Goal: Task Accomplishment & Management: Use online tool/utility

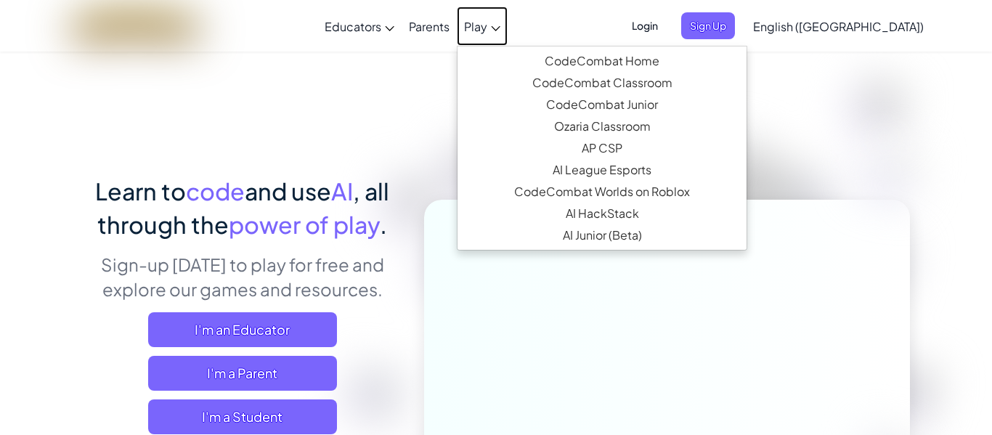
click at [507, 37] on link "Play" at bounding box center [482, 26] width 51 height 39
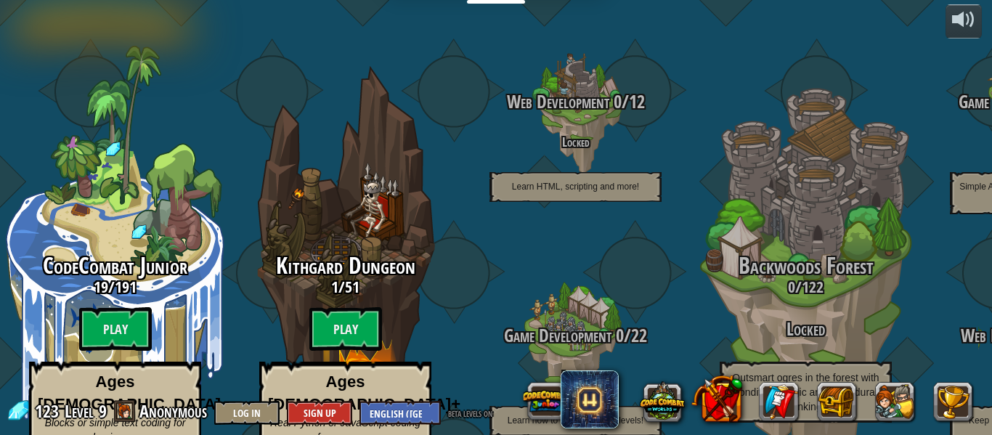
click at [323, 205] on div "Kithgard Dungeon 1 / 51 Play Ages [DEMOGRAPHIC_DATA]+ Real Python or JavaScript…" at bounding box center [345, 276] width 230 height 460
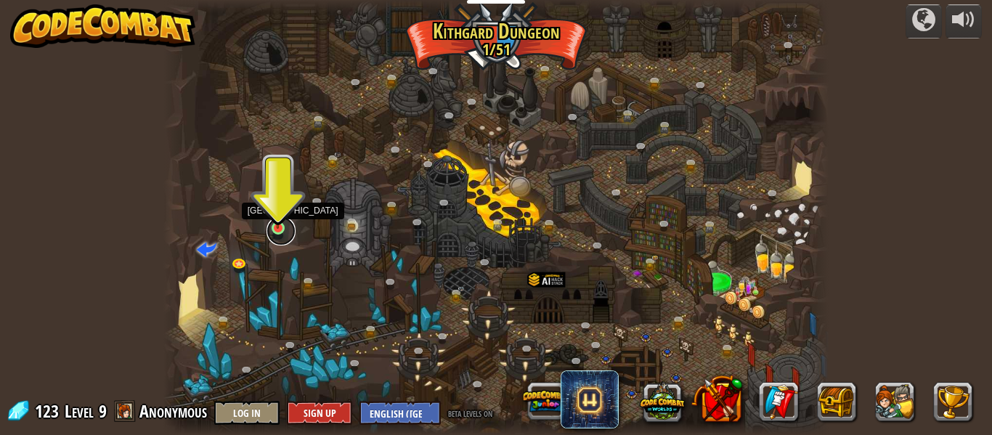
click at [293, 227] on link at bounding box center [280, 230] width 29 height 29
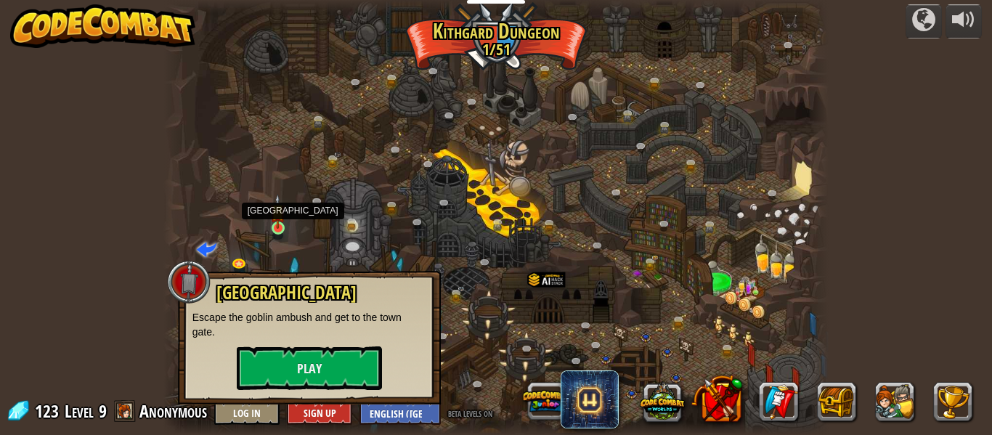
click at [276, 226] on img at bounding box center [277, 211] width 15 height 35
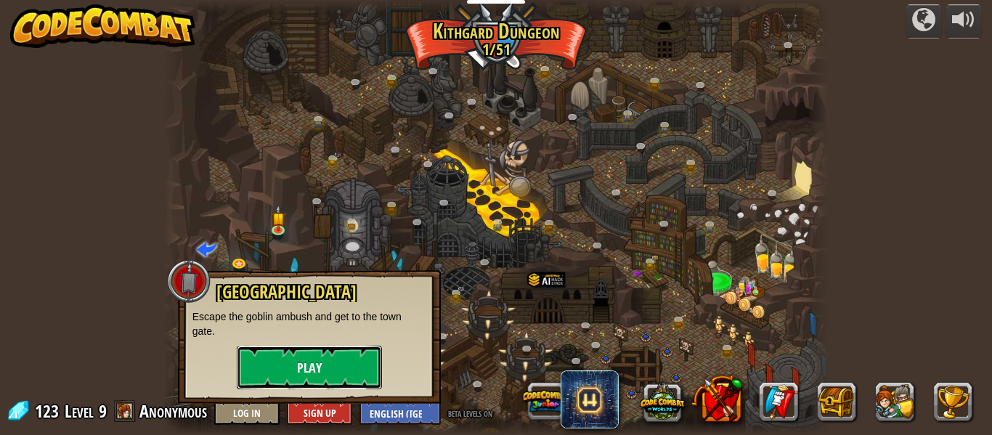
click at [329, 369] on button "Play" at bounding box center [309, 368] width 145 height 44
